Goal: Book appointment/travel/reservation

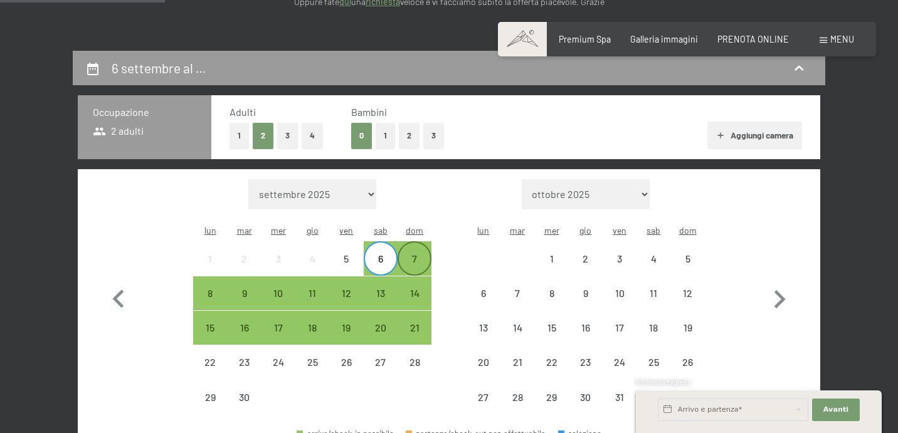
scroll to position [221, 0]
click at [408, 254] on div "7" at bounding box center [414, 269] width 31 height 31
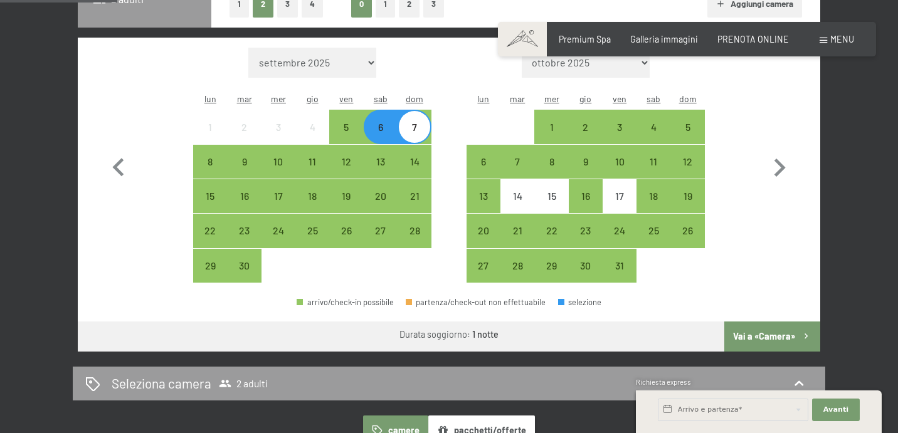
click at [780, 322] on button "Vai a «Camera»" at bounding box center [772, 337] width 96 height 30
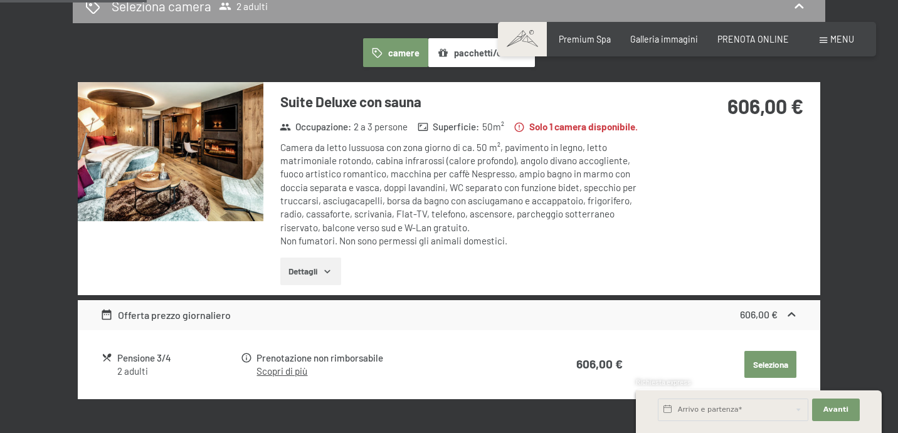
scroll to position [379, 0]
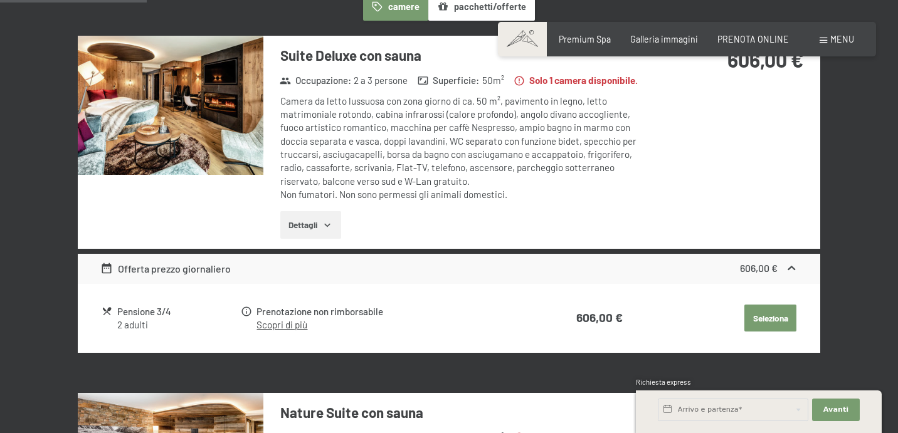
click at [286, 319] on link "Scopri di più" at bounding box center [281, 324] width 51 height 11
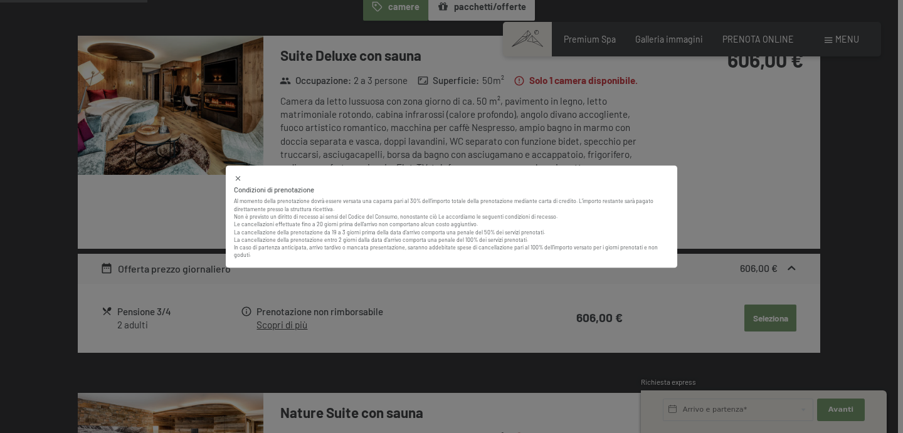
click at [424, 279] on div "Condizioni di prenotazione Al momento della prenotazione dovrà essere versata u…" at bounding box center [451, 216] width 903 height 433
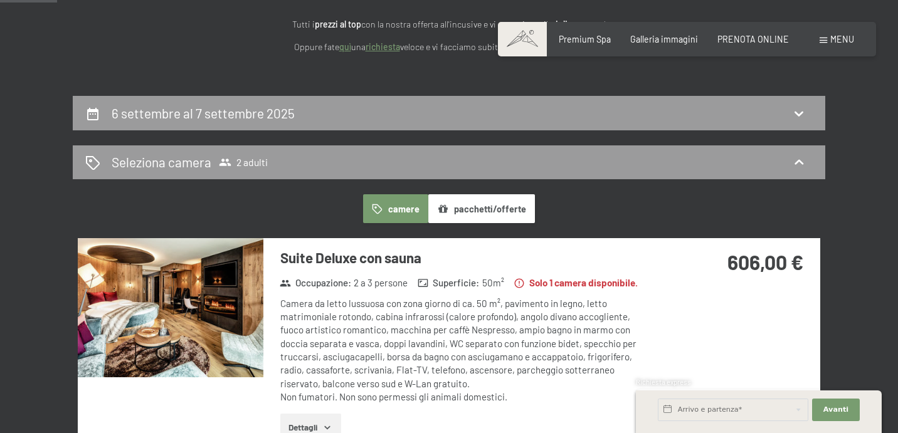
scroll to position [181, 0]
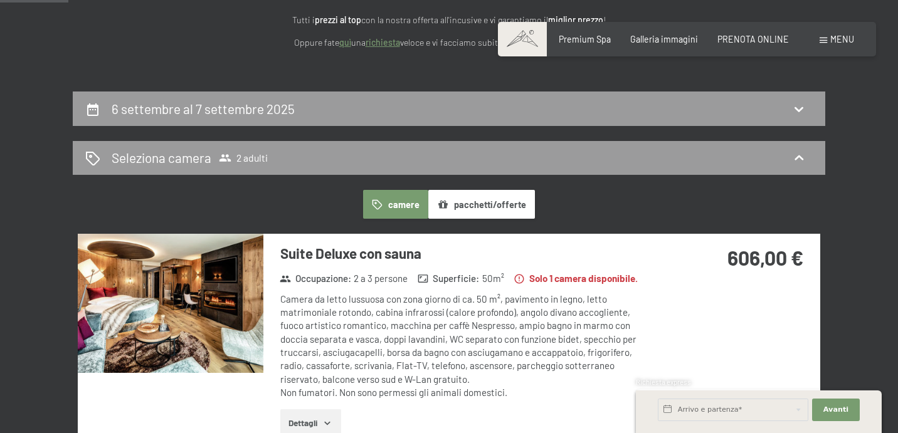
click at [478, 201] on button "pacchetti/offerte" at bounding box center [481, 204] width 107 height 29
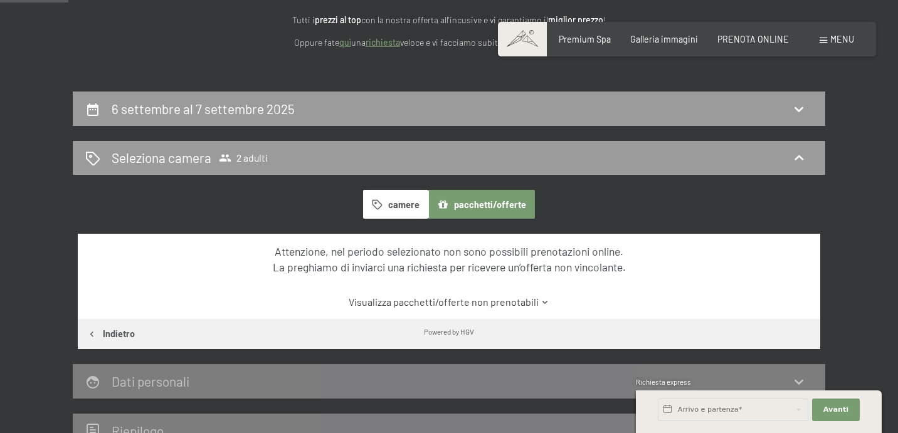
click at [463, 201] on button "pacchetti/offerte" at bounding box center [481, 204] width 107 height 29
click at [402, 204] on button "camere" at bounding box center [395, 204] width 65 height 29
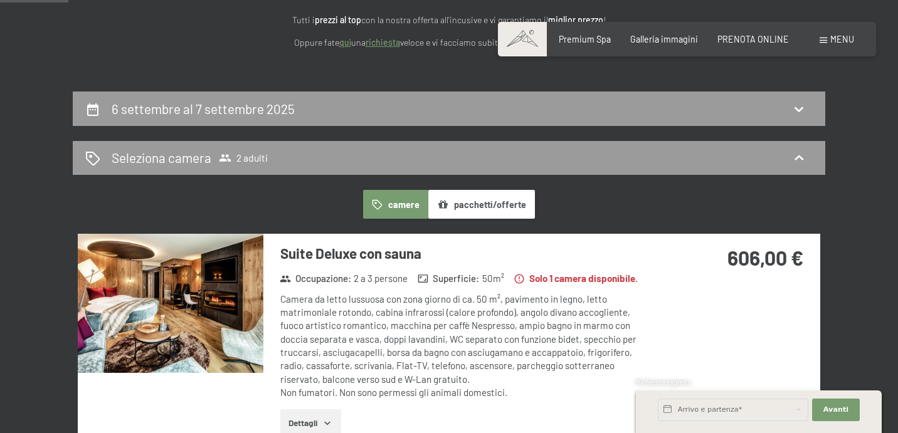
click at [194, 327] on img at bounding box center [171, 303] width 186 height 139
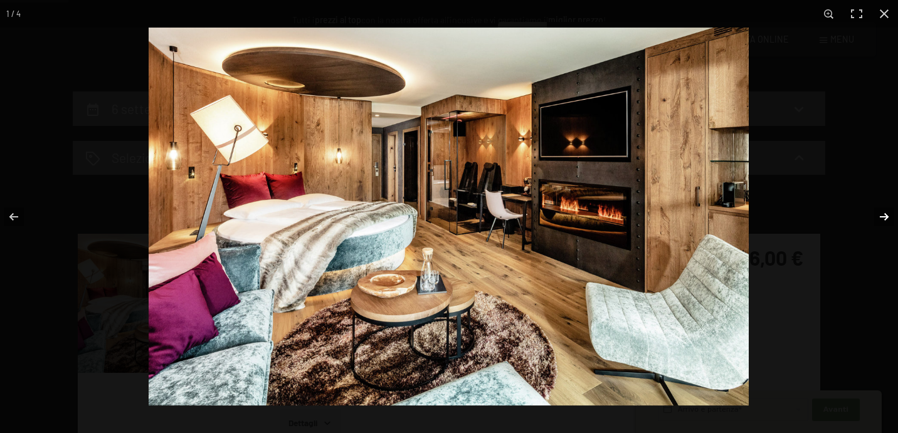
click at [879, 214] on button "button" at bounding box center [876, 217] width 44 height 63
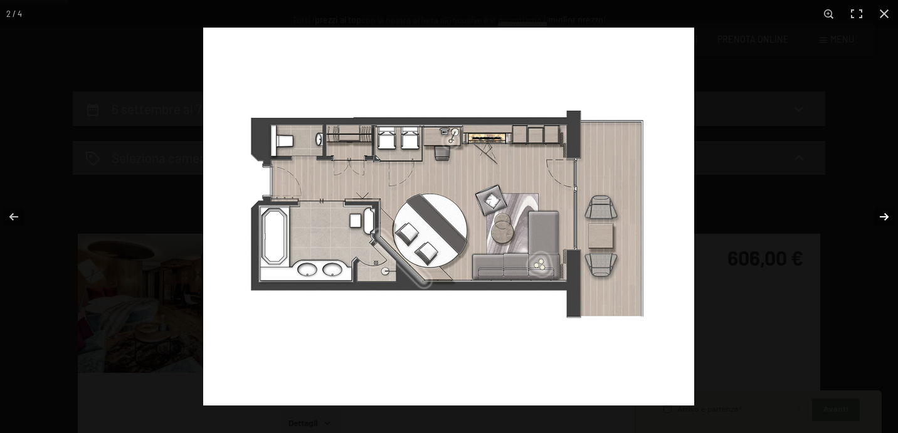
click at [879, 214] on button "button" at bounding box center [876, 217] width 44 height 63
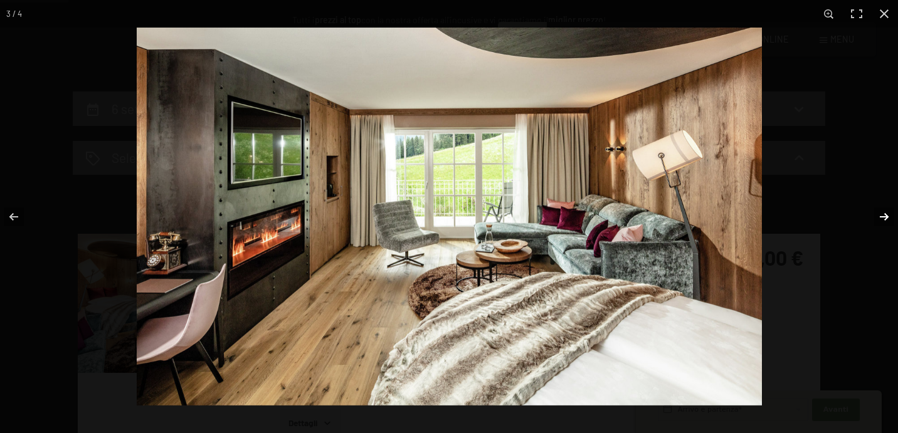
click at [879, 214] on button "button" at bounding box center [876, 217] width 44 height 63
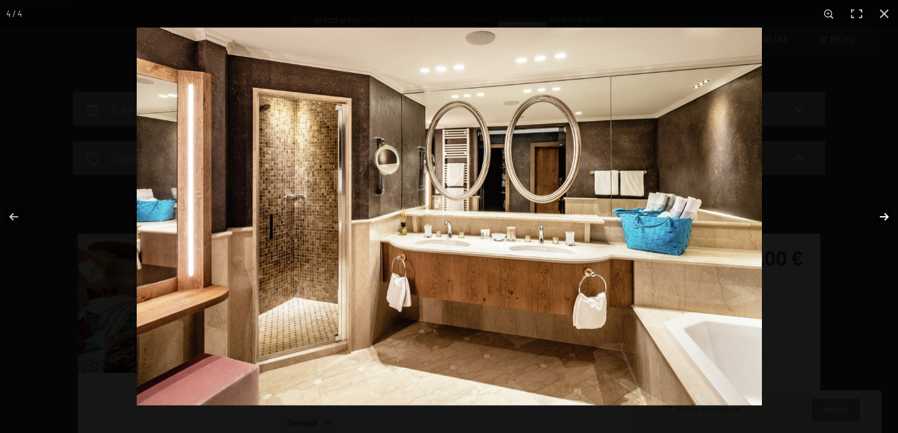
click at [879, 214] on button "button" at bounding box center [876, 217] width 44 height 63
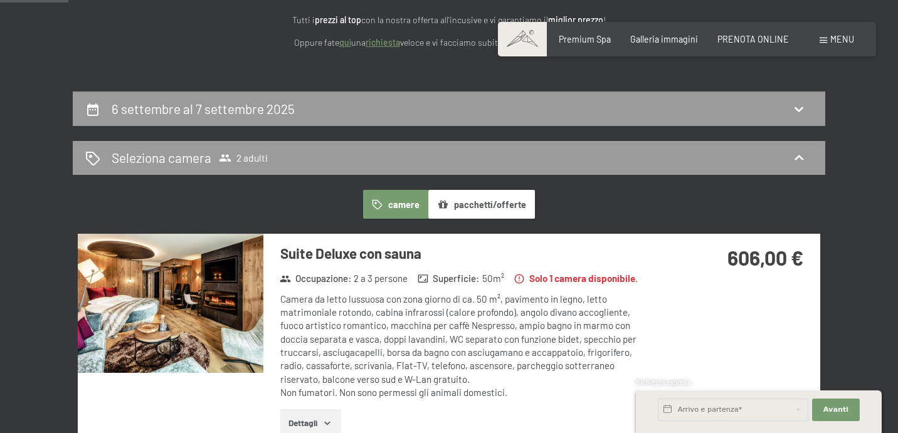
click at [0, 0] on button "button" at bounding box center [0, 0] width 0 height 0
